Goal: Entertainment & Leisure: Browse casually

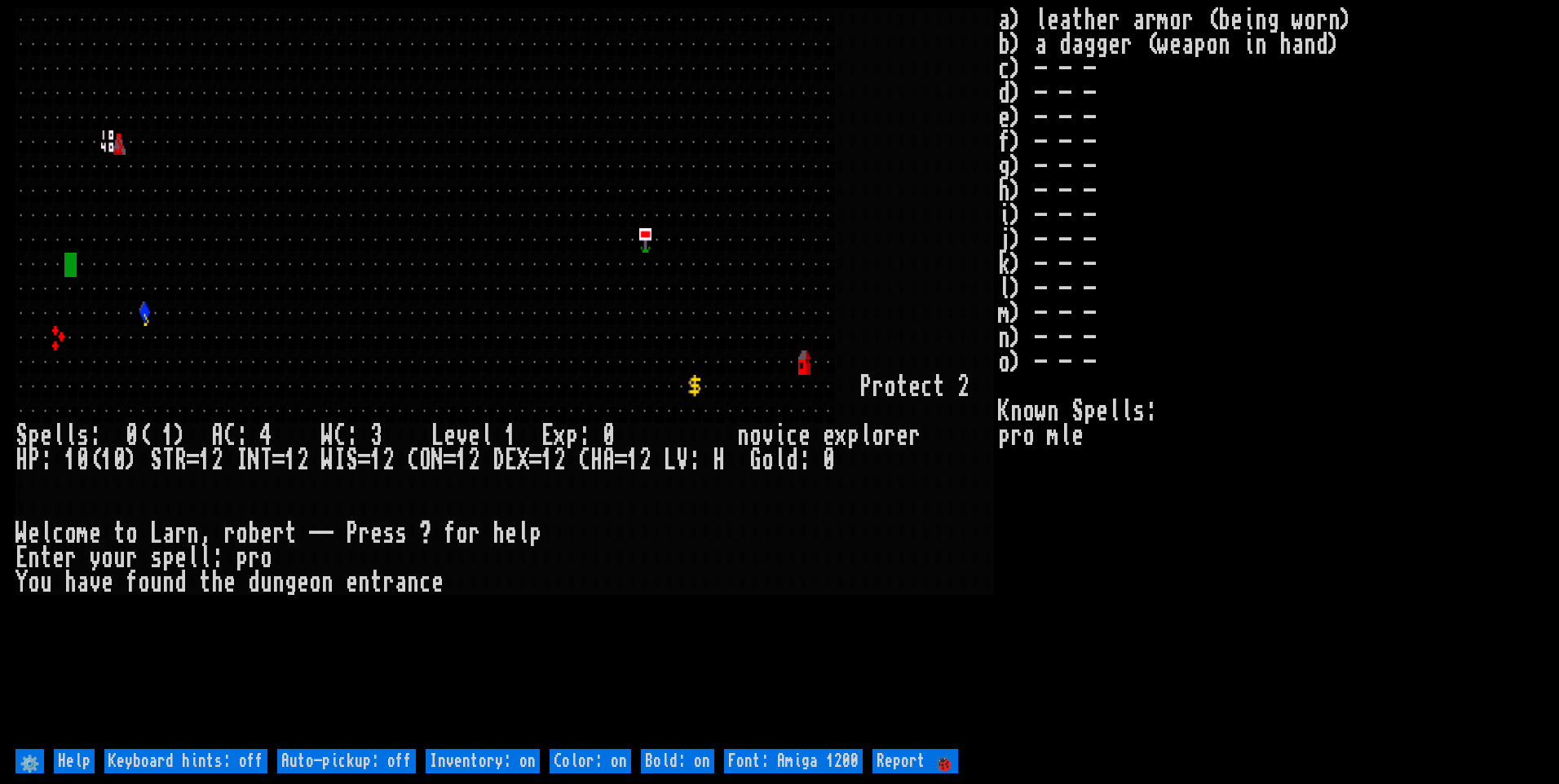
drag, startPoint x: 370, startPoint y: 756, endPoint x: 382, endPoint y: 753, distance: 12.4
click at [381, 754] on off "Auto-pickup: off" at bounding box center [346, 761] width 138 height 25
type off "Auto-pickup: on"
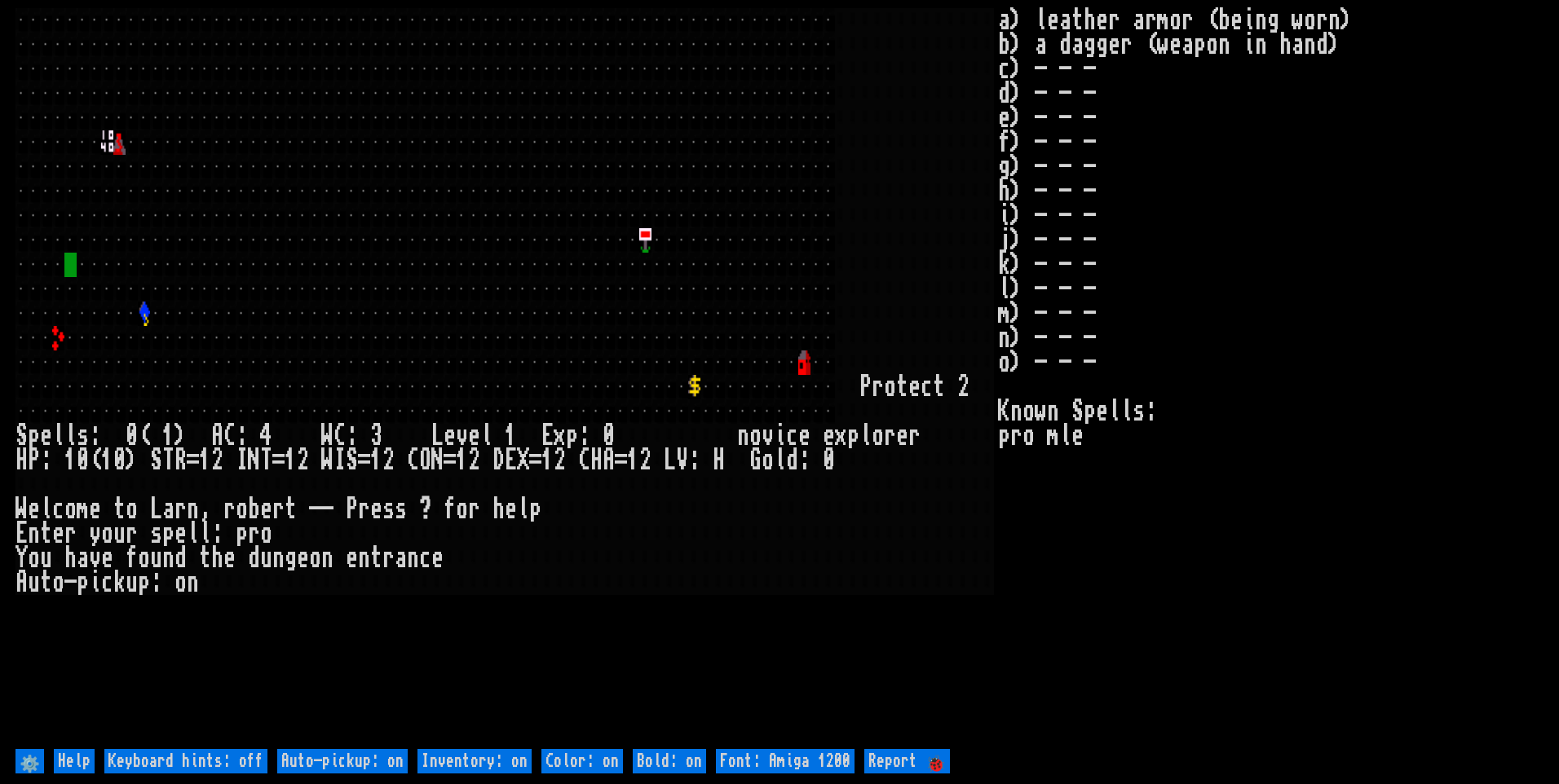
drag, startPoint x: 463, startPoint y: 756, endPoint x: 475, endPoint y: 755, distance: 12.0
click at [464, 756] on on "Inventory: on" at bounding box center [475, 761] width 114 height 25
type on "Inventory: off"
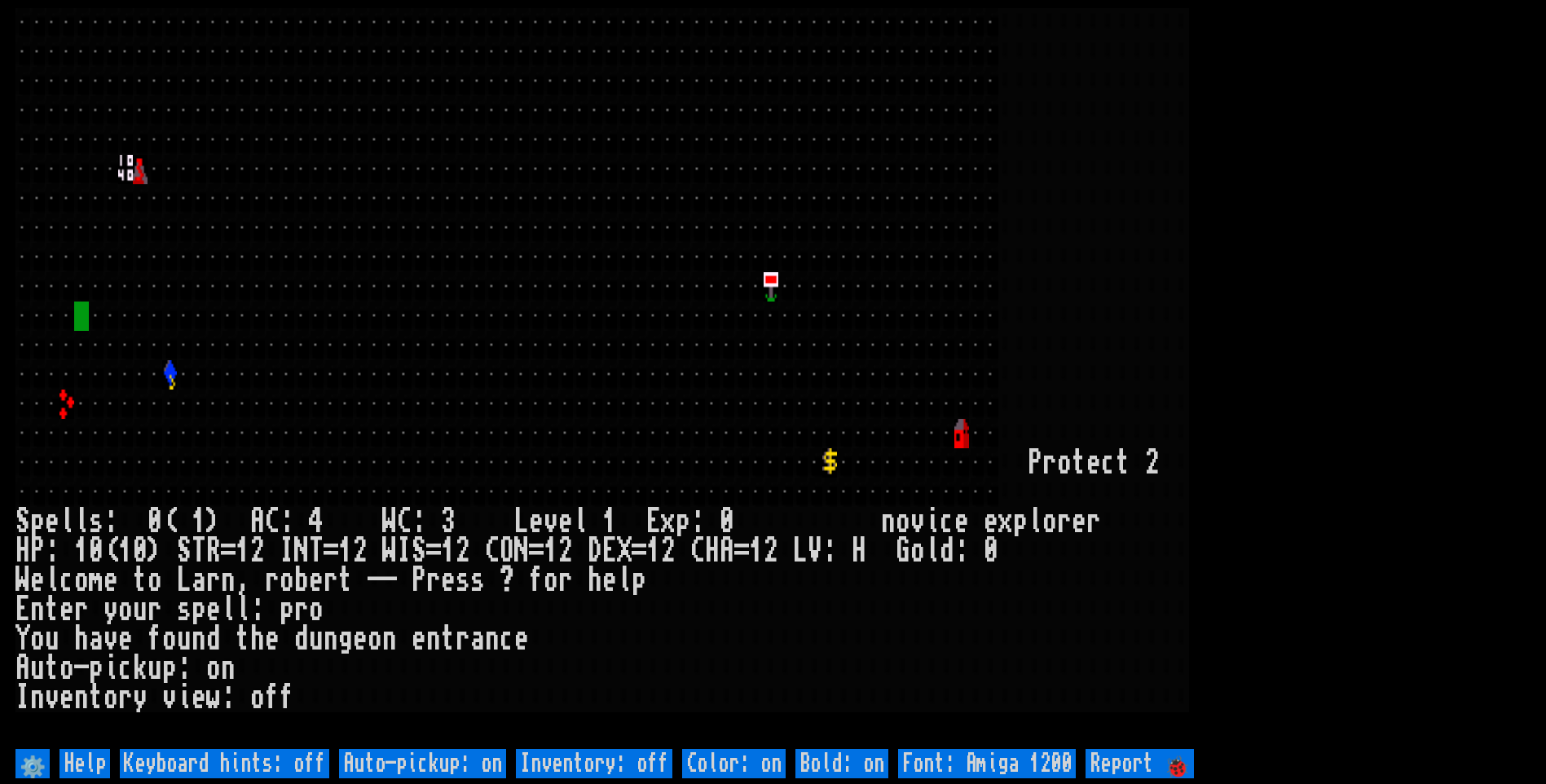
click at [1427, 392] on larn at bounding box center [773, 377] width 1516 height 737
